Goal: Use online tool/utility

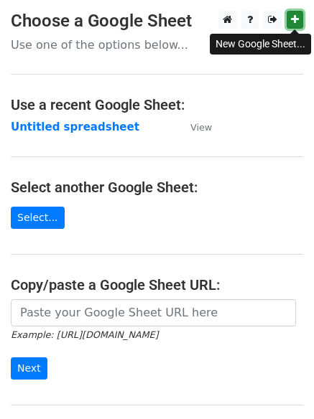
click at [297, 22] on icon at bounding box center [295, 19] width 8 height 10
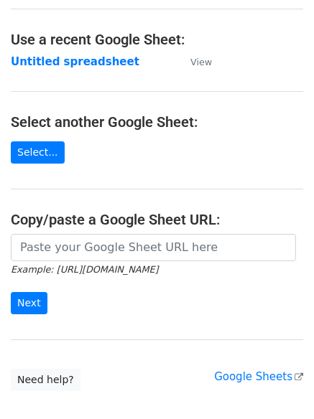
scroll to position [152, 0]
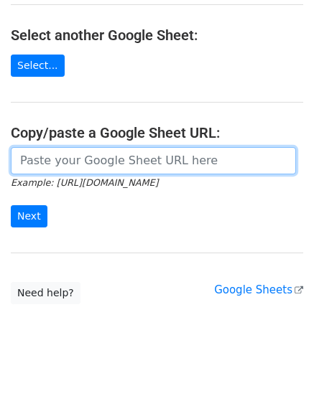
click at [52, 161] on input "url" at bounding box center [153, 160] width 285 height 27
paste input "https://docs.google.com/spreadsheets/d/1R30O_2aktxkuXLRZT4flcQGBy3x_FHhma3HTyFE…"
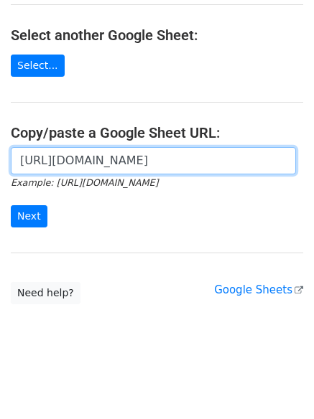
scroll to position [0, 313]
type input "https://docs.google.com/spreadsheets/d/1R30O_2aktxkuXLRZT4flcQGBy3x_FHhma3HTyFE…"
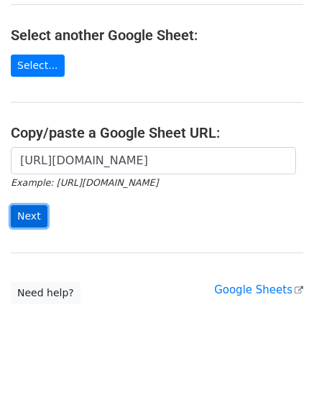
scroll to position [0, 0]
click at [20, 215] on input "Next" at bounding box center [29, 216] width 37 height 22
